Goal: Transaction & Acquisition: Subscribe to service/newsletter

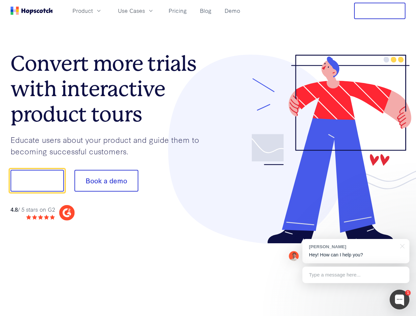
click at [208, 158] on div at bounding box center [307, 149] width 198 height 189
click at [93, 11] on span "Product" at bounding box center [82, 11] width 20 height 8
click at [145, 11] on span "Use Cases" at bounding box center [131, 11] width 27 height 8
click at [380, 11] on button "Free Trial" at bounding box center [379, 11] width 51 height 16
click at [37, 181] on button "Show me!" at bounding box center [37, 181] width 53 height 22
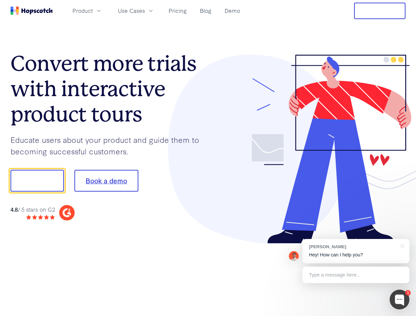
click at [106, 181] on button "Book a demo" at bounding box center [106, 181] width 64 height 22
click at [399, 300] on div at bounding box center [400, 300] width 20 height 20
click at [356, 251] on div "[PERSON_NAME] Hey! How can I help you?" at bounding box center [355, 251] width 107 height 24
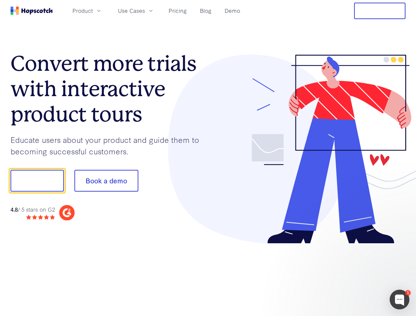
click at [401, 246] on div at bounding box center [347, 180] width 123 height 220
click at [356, 275] on div at bounding box center [347, 223] width 123 height 131
